Goal: Check status: Check status

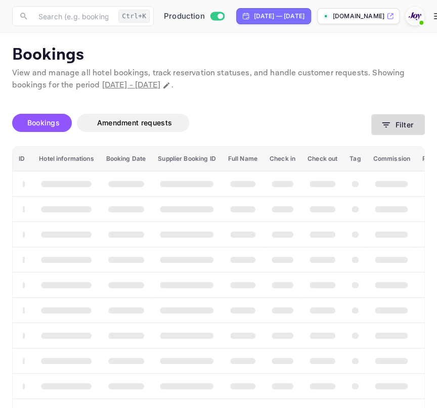
click at [395, 120] on button "Filter" at bounding box center [398, 124] width 54 height 21
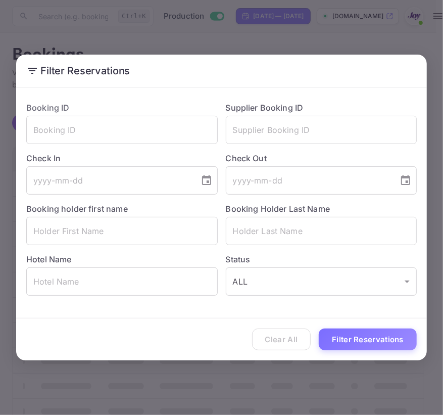
click at [395, 120] on input "text" at bounding box center [322, 130] width 192 height 28
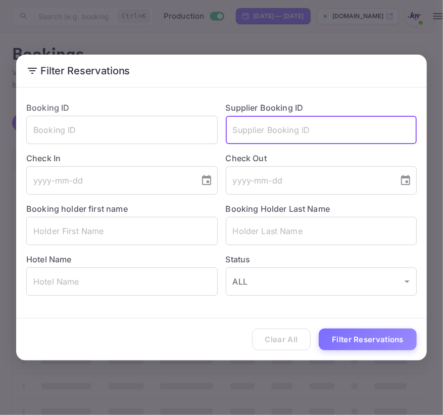
click at [395, 120] on input "text" at bounding box center [322, 130] width 192 height 28
type input "6661839"
click at [319, 329] on button "Filter Reservations" at bounding box center [368, 340] width 98 height 22
